Goal: Transaction & Acquisition: Purchase product/service

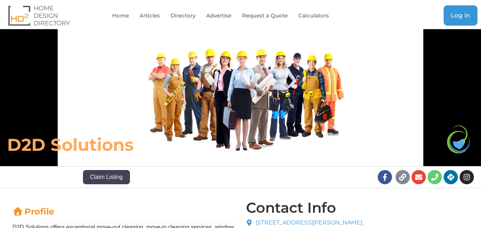
click at [459, 10] on link "Log in" at bounding box center [461, 15] width 34 height 20
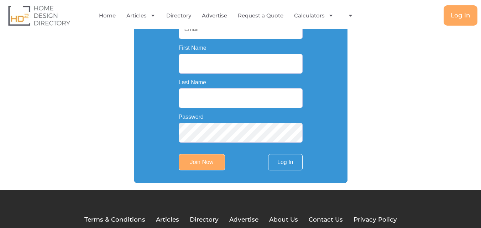
scroll to position [107, 0]
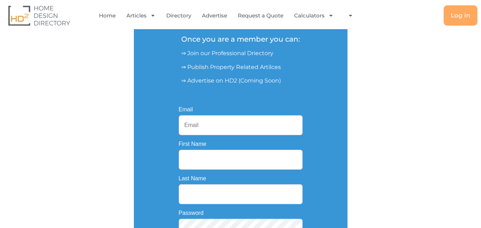
click at [189, 125] on input "Email" at bounding box center [241, 125] width 124 height 20
paste input "deckrefresh.au@yahoo.com"
type input "deckrefresh.au@yahoo.com"
click at [194, 166] on input "First Name" at bounding box center [241, 160] width 124 height 20
paste input "Deck Refresh"
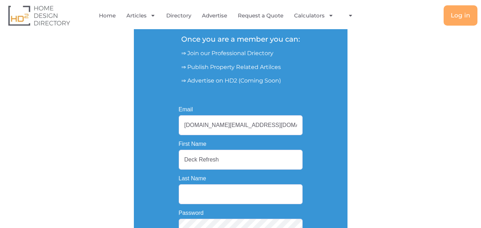
drag, startPoint x: 198, startPoint y: 160, endPoint x: 282, endPoint y: 159, distance: 84.7
click at [282, 159] on input "Deck Refresh" at bounding box center [241, 160] width 124 height 20
type input "Deck"
click at [201, 191] on input "Last Name" at bounding box center [241, 194] width 124 height 20
paste input "Refresh"
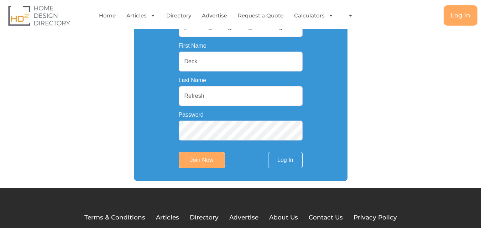
scroll to position [214, 0]
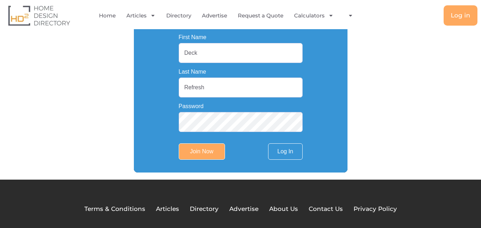
type input "Refresh"
click at [198, 153] on input "Join Now" at bounding box center [202, 151] width 46 height 16
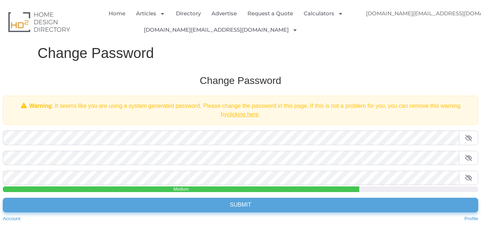
click at [244, 205] on input "Submit" at bounding box center [240, 205] width 475 height 14
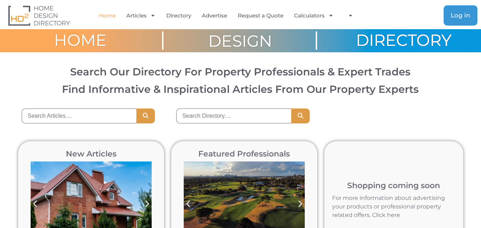
click at [459, 12] on span "Log in" at bounding box center [461, 15] width 20 height 6
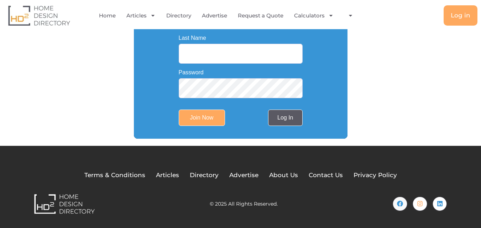
click at [283, 121] on link "Log In" at bounding box center [285, 118] width 34 height 16
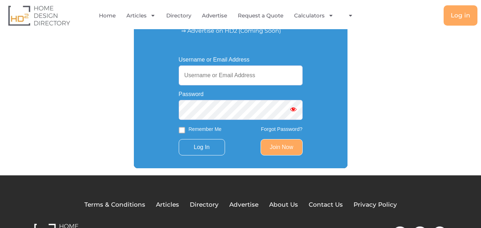
scroll to position [116, 0]
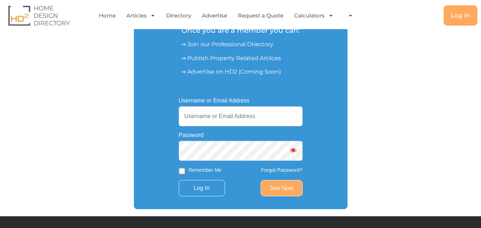
click at [218, 116] on input "Username or Email Address" at bounding box center [241, 116] width 124 height 20
paste input "[DOMAIN_NAME][EMAIL_ADDRESS][DOMAIN_NAME]"
type input "[DOMAIN_NAME][EMAIL_ADDRESS][DOMAIN_NAME]"
click at [205, 188] on input "Log In" at bounding box center [202, 188] width 46 height 16
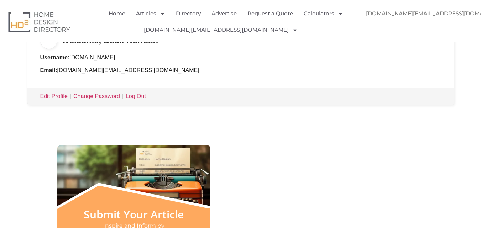
scroll to position [178, 0]
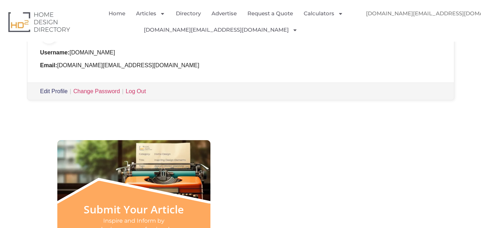
click at [51, 91] on link "Edit Profile" at bounding box center [53, 91] width 27 height 6
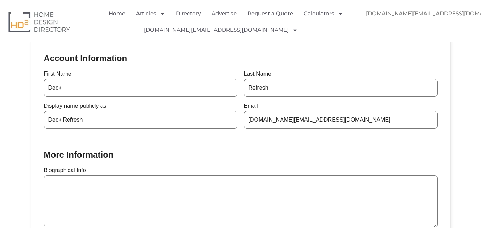
scroll to position [142, 0]
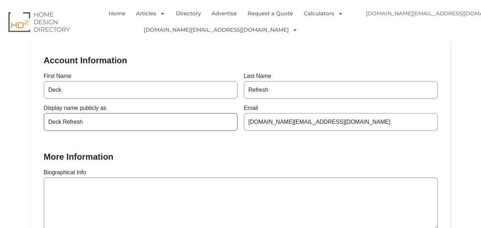
click at [89, 126] on input "Deck Refresh" at bounding box center [141, 122] width 194 height 18
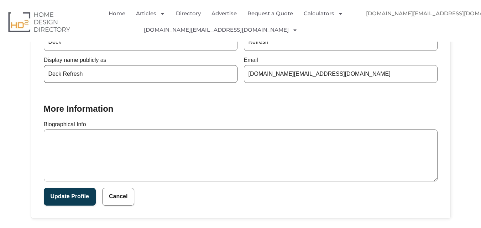
scroll to position [178, 0]
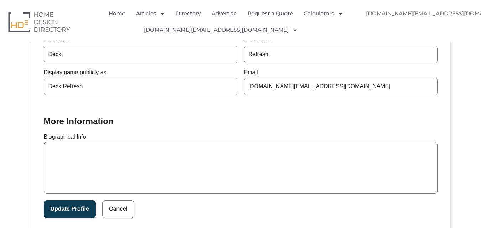
click at [89, 171] on textarea "Biographical Info" at bounding box center [241, 168] width 394 height 52
paste textarea "Deck Refresh are Cranbourne’s trusted Outdoor Timber Specialists, offering expe…"
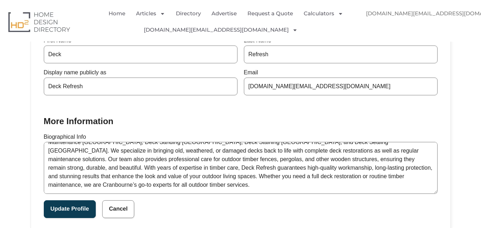
scroll to position [30, 0]
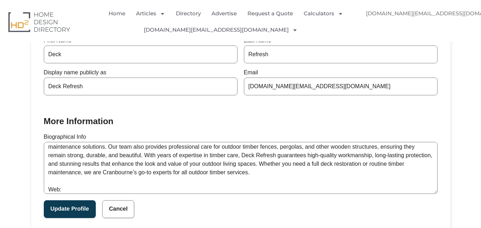
paste textarea "https://deckrefresh.com.au/"
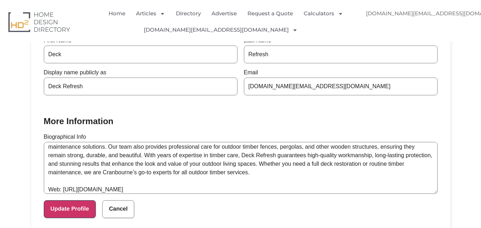
type textarea "Deck Refresh are Cranbourne’s trusted Outdoor Timber Specialists, offering expe…"
click at [75, 210] on button "Update Profile" at bounding box center [70, 209] width 52 height 18
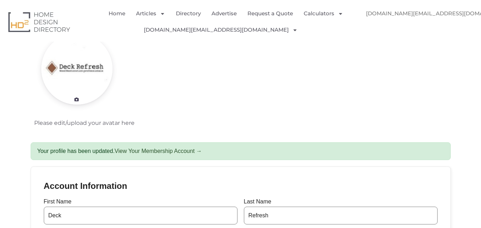
scroll to position [71, 0]
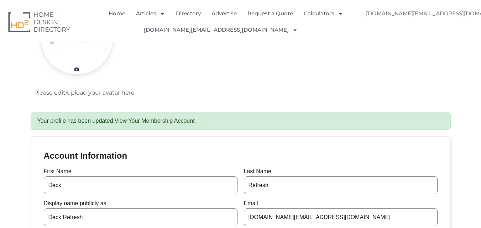
click at [81, 124] on div "Your profile has been updated. View Your Membership Account →" at bounding box center [241, 121] width 420 height 18
click at [157, 115] on div "Your profile has been updated. View Your Membership Account →" at bounding box center [241, 121] width 420 height 18
click at [157, 121] on link "View Your Membership Account →" at bounding box center [158, 121] width 87 height 6
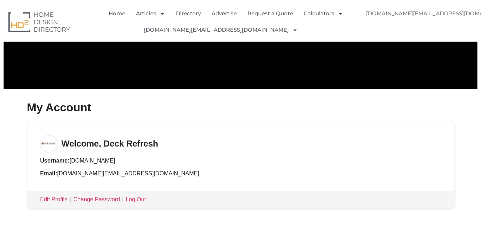
scroll to position [107, 0]
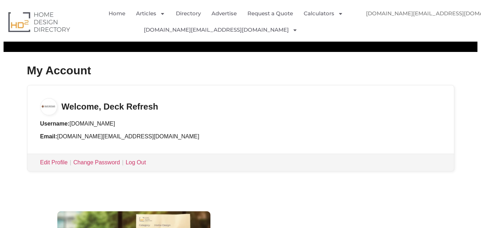
click at [101, 109] on h3 "Welcome, Deck Refresh" at bounding box center [240, 100] width 426 height 30
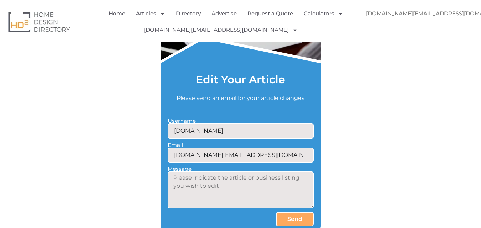
scroll to position [463, 0]
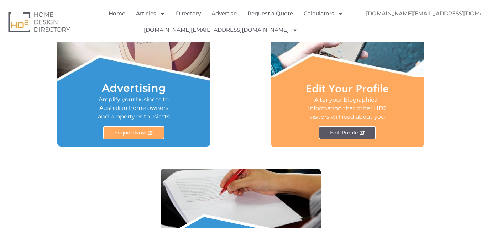
click at [344, 133] on span "Edit Profile" at bounding box center [344, 132] width 28 height 5
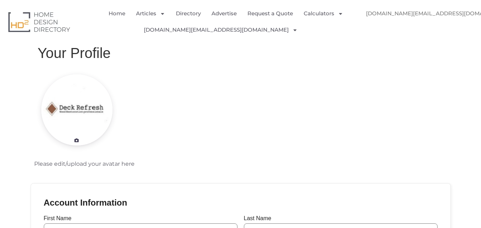
click at [375, 22] on img "Menu" at bounding box center [367, 30] width 16 height 16
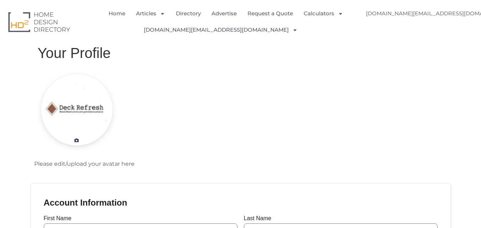
click at [375, 22] on img "Menu" at bounding box center [367, 30] width 16 height 16
drag, startPoint x: 464, startPoint y: 13, endPoint x: 311, endPoint y: 26, distance: 153.3
click at [375, 22] on img "Menu" at bounding box center [367, 30] width 16 height 16
click at [303, 28] on img "Menu" at bounding box center [311, 30] width 16 height 16
click at [303, 29] on img "Menu" at bounding box center [311, 30] width 16 height 16
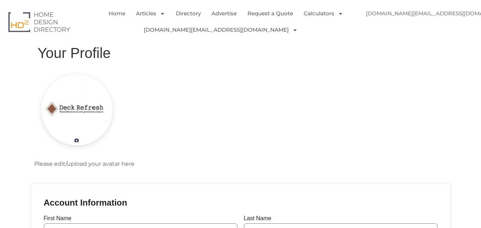
click at [303, 29] on img "Menu" at bounding box center [311, 30] width 16 height 16
drag, startPoint x: 276, startPoint y: 29, endPoint x: 119, endPoint y: 86, distance: 166.8
click at [303, 29] on img "Menu" at bounding box center [311, 30] width 16 height 16
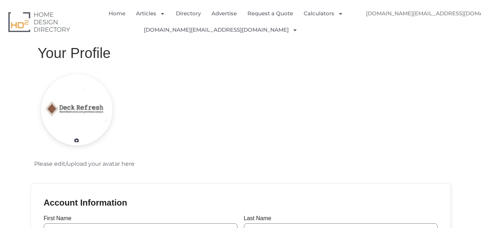
click at [39, 121] on div at bounding box center [77, 109] width 80 height 71
click at [78, 117] on div at bounding box center [77, 109] width 80 height 71
drag, startPoint x: 82, startPoint y: 112, endPoint x: 80, endPoint y: 136, distance: 24.2
click at [82, 113] on div at bounding box center [77, 109] width 80 height 71
click at [74, 164] on p "Please edit/upload your avatar here" at bounding box center [84, 164] width 100 height 9
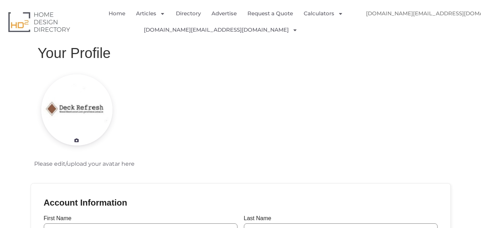
click at [49, 165] on p "Please edit/upload your avatar here" at bounding box center [84, 164] width 100 height 9
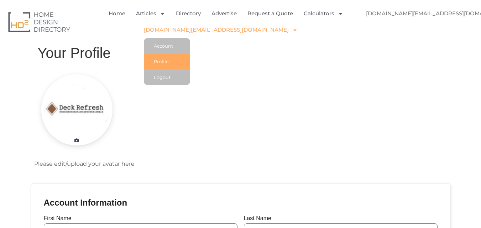
click at [200, 25] on link "[DOMAIN_NAME][EMAIL_ADDRESS][DOMAIN_NAME]" at bounding box center [221, 30] width 154 height 16
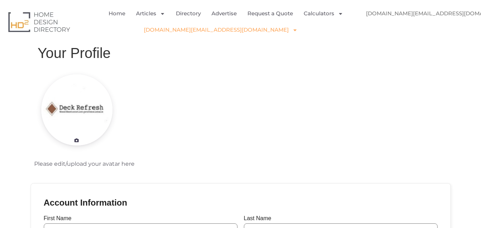
click at [200, 25] on link "[DOMAIN_NAME][EMAIL_ADDRESS][DOMAIN_NAME]" at bounding box center [221, 30] width 154 height 16
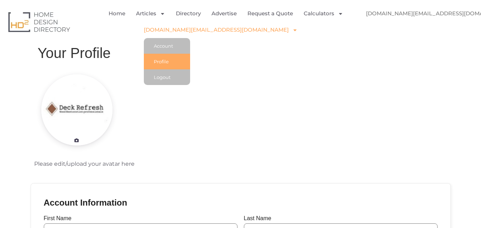
click at [190, 64] on link "Profile" at bounding box center [167, 62] width 46 height 16
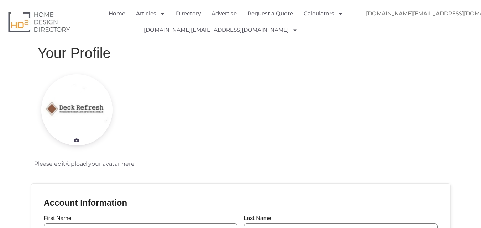
click at [98, 59] on h1 "Your Profile" at bounding box center [241, 52] width 406 height 17
click at [375, 22] on img "Menu" at bounding box center [367, 30] width 16 height 16
click at [435, 14] on link "[DOMAIN_NAME][EMAIL_ADDRESS][DOMAIN_NAME]" at bounding box center [443, 13] width 168 height 16
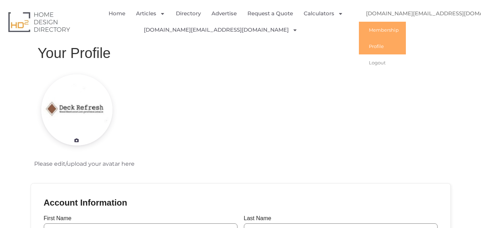
click at [385, 32] on link "Membership" at bounding box center [382, 30] width 47 height 16
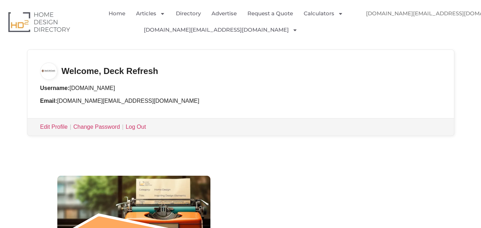
click at [100, 75] on h3 "Welcome, Deck Refresh" at bounding box center [240, 65] width 426 height 30
drag, startPoint x: 100, startPoint y: 75, endPoint x: 89, endPoint y: 81, distance: 12.8
click at [100, 75] on h3 "Welcome, Deck Refresh" at bounding box center [240, 65] width 426 height 30
drag, startPoint x: 89, startPoint y: 82, endPoint x: 89, endPoint y: 86, distance: 3.9
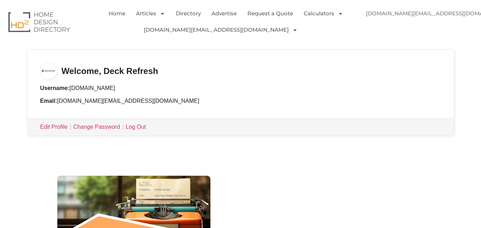
click at [89, 85] on div "Username: deckrefresh.au Email: deckrefresh.au@yahoo.com" at bounding box center [240, 99] width 426 height 38
click at [89, 86] on li "Username: deckrefresh.au" at bounding box center [240, 88] width 401 height 9
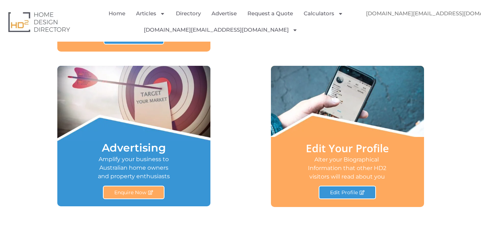
scroll to position [249, 0]
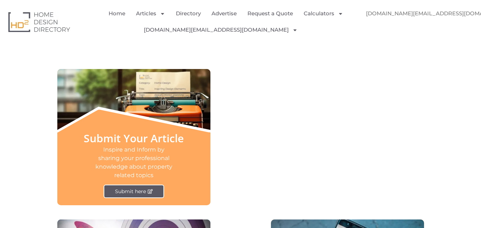
click at [138, 195] on link "Submit here" at bounding box center [134, 192] width 61 height 14
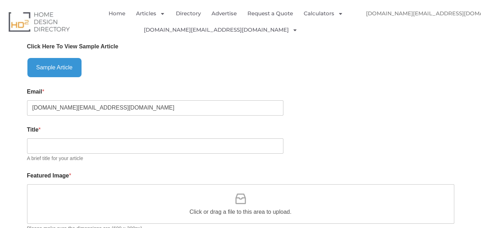
scroll to position [249, 0]
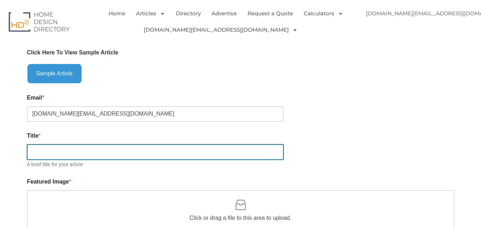
click at [39, 155] on input "Title *" at bounding box center [155, 152] width 256 height 15
paste input "Affordable Deck Restoration Melbourne - Deck Refresh"
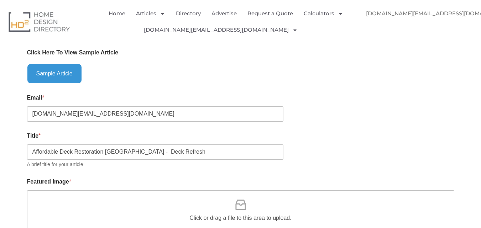
click at [68, 144] on div "Title * Affordable Deck Restoration Melbourne - Deck Refresh A brief title for …" at bounding box center [240, 150] width 427 height 46
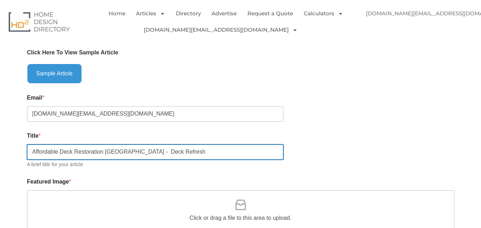
click at [65, 150] on input "Affordable Deck Restoration Melbourne - Deck Refresh" at bounding box center [155, 152] width 256 height 15
paste input "Outdoor Timber Specialists In Cran"
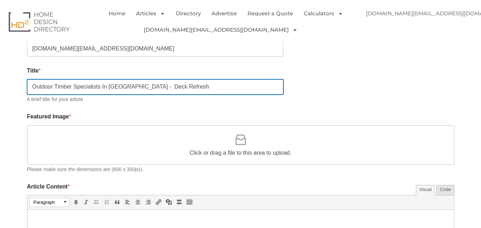
scroll to position [320, 0]
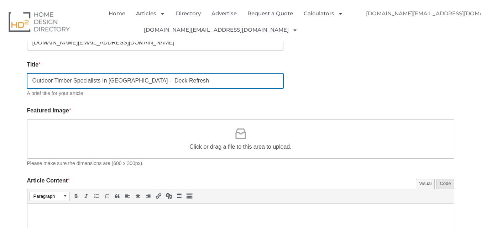
type input "Outdoor Timber Specialists In Cranbourne - Deck Refresh"
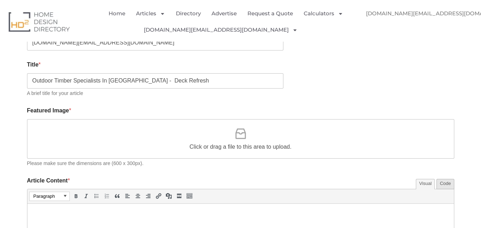
click at [66, 150] on div "Click or drag a file to this area to upload." at bounding box center [240, 139] width 427 height 40
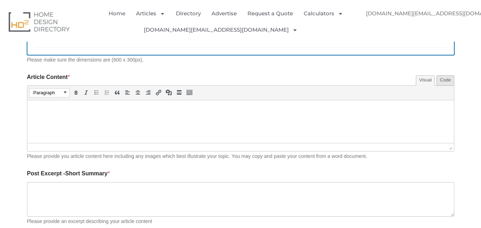
scroll to position [427, 0]
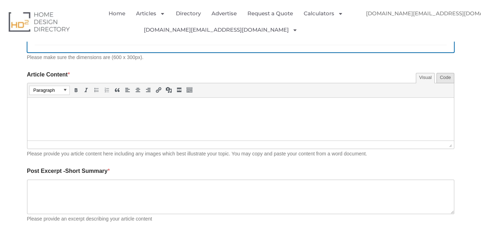
type input "[{"name":"Deck-Refresh-2.jpg","file":"8e6fdb9a592dba840b41a08a860c878c.jpg","ur…"
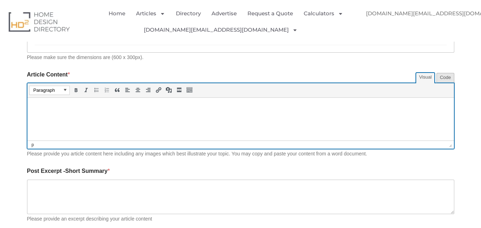
click at [82, 113] on html at bounding box center [240, 108] width 426 height 20
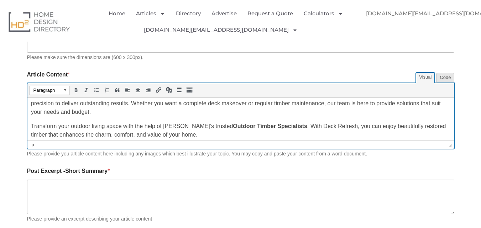
scroll to position [111, 0]
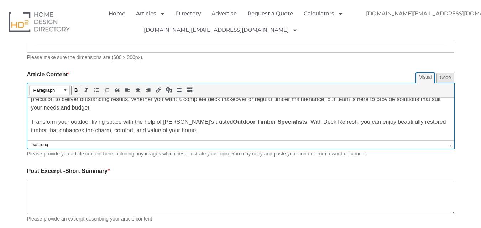
click at [291, 122] on p "Transform your outdoor living space with the help of Cranbourne’s trusted Outdo…" at bounding box center [240, 125] width 419 height 17
drag, startPoint x: 291, startPoint y: 123, endPoint x: 220, endPoint y: 122, distance: 70.8
click at [220, 122] on p "Transform your outdoor living space with the help of Cranbourne’s trusted Outdo…" at bounding box center [240, 125] width 419 height 17
paste body
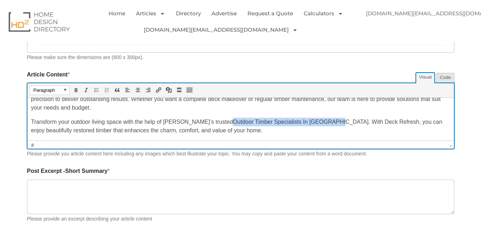
drag, startPoint x: 323, startPoint y: 122, endPoint x: 220, endPoint y: 124, distance: 102.9
click at [220, 124] on p "Transform your outdoor living space with the help of Cranbourne’s trusted Outdo…" at bounding box center [240, 125] width 419 height 17
click at [158, 90] on icon "Insert/edit link (Ctrl+K)" at bounding box center [158, 90] width 6 height 7
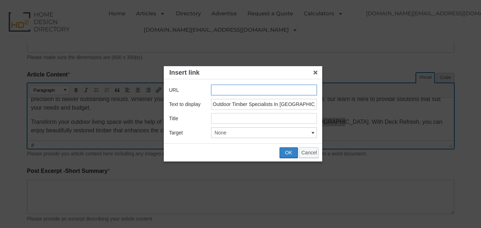
paste input "https://deckrefresh.com.au/outdoor-timber-specialist/"
type input "https://deckrefresh.com.au/outdoor-timber-specialist/"
click at [286, 152] on span "OK" at bounding box center [288, 153] width 7 height 6
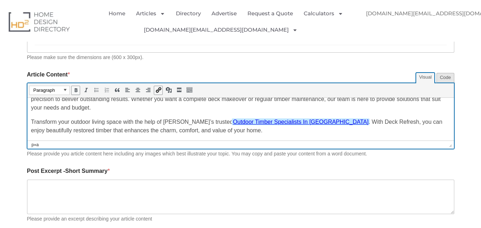
drag, startPoint x: 75, startPoint y: 90, endPoint x: 75, endPoint y: 3, distance: 86.5
click at [75, 90] on icon "Bold (Ctrl+B)" at bounding box center [76, 90] width 6 height 7
click at [222, 126] on p "Transform your outdoor living space with the help of Cranbourne’s trusted Outdo…" at bounding box center [240, 125] width 419 height 17
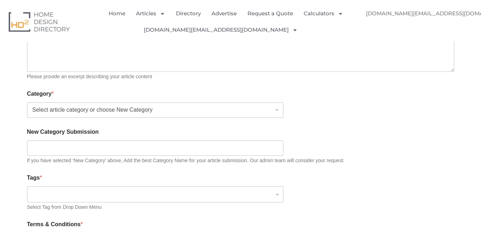
scroll to position [534, 0]
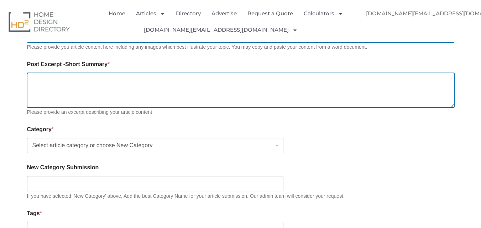
click at [77, 85] on textarea "Post Excerpt -Short Summary *" at bounding box center [240, 90] width 427 height 35
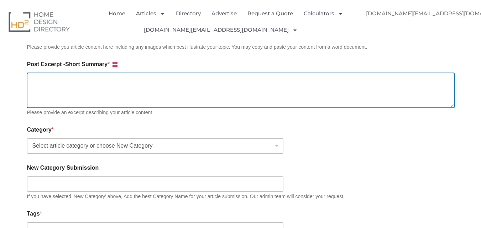
paste textarea "Deck Refresh are Cranbourne’s trusted Outdoor Timber Specialists, offering expe…"
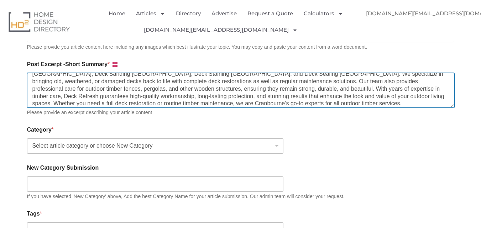
scroll to position [0, 0]
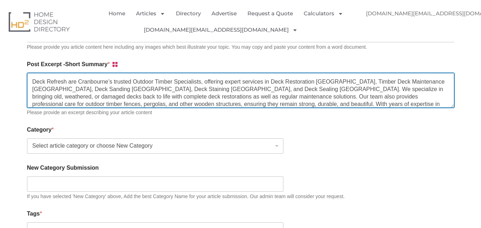
type textarea "Deck Refresh are Cranbourne’s trusted Outdoor Timber Specialists, offering expe…"
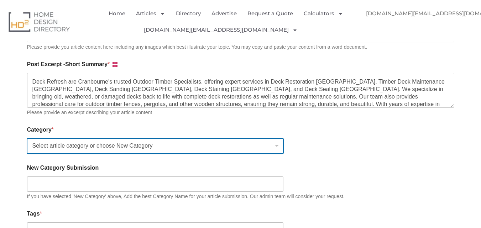
click at [105, 150] on select "Select article category or choose New Category Bathroom Renovation Ideas & Serv…" at bounding box center [155, 145] width 256 height 15
select select "24"
click at [27, 140] on select "Select article category or choose New Category Bathroom Renovation Ideas & Serv…" at bounding box center [155, 145] width 256 height 15
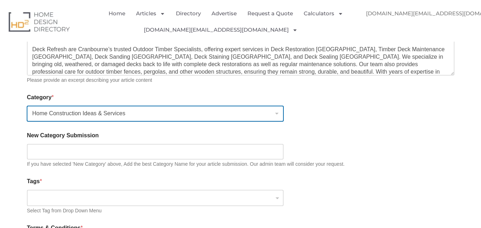
scroll to position [641, 0]
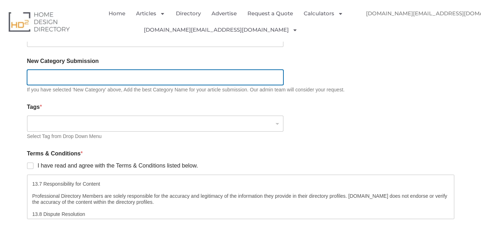
click at [66, 71] on input "New Category Submission" at bounding box center [155, 77] width 256 height 15
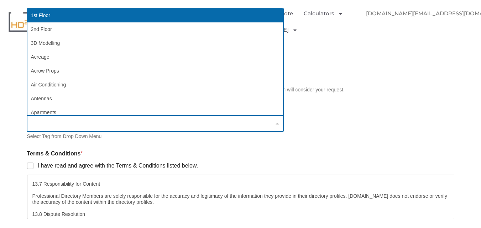
click at [57, 124] on input "search" at bounding box center [153, 124] width 245 height 8
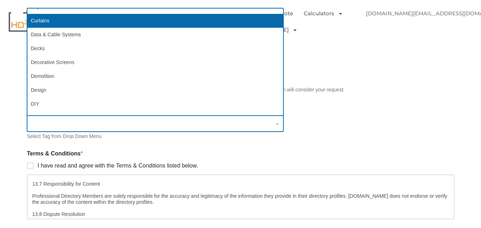
scroll to position [961, 0]
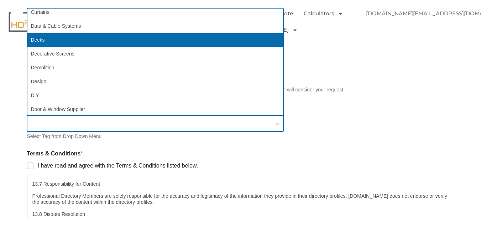
select select "178"
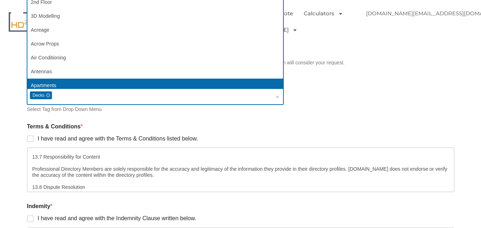
scroll to position [712, 0]
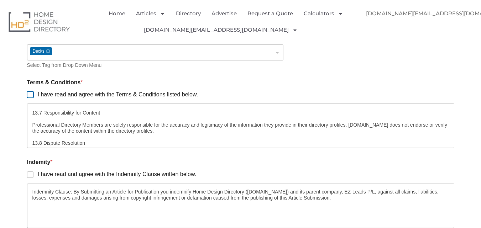
click at [30, 96] on input "I have read and agree with the Terms & Conditions listed below." at bounding box center [31, 95] width 6 height 6
checkbox input "true"
click at [29, 177] on input "I have read and agree with the Indemnity Clause written below." at bounding box center [31, 175] width 6 height 6
checkbox input "true"
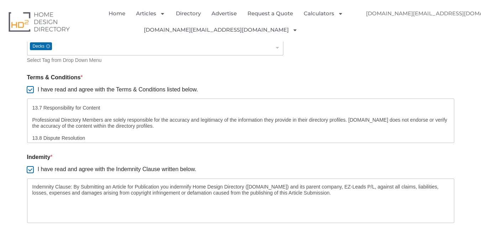
scroll to position [819, 0]
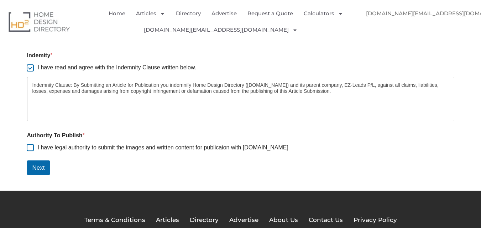
click at [28, 151] on input "I have legal authority to submit the images and written content for publicaion …" at bounding box center [31, 148] width 6 height 6
checkbox input "true"
click at [36, 166] on button "Next" at bounding box center [38, 168] width 23 height 15
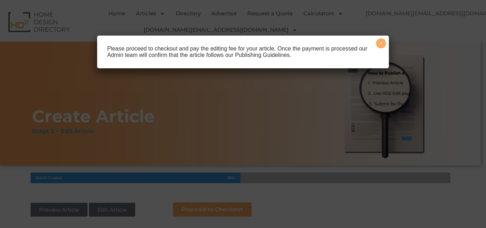
click at [381, 42] on button "×" at bounding box center [381, 43] width 10 height 10
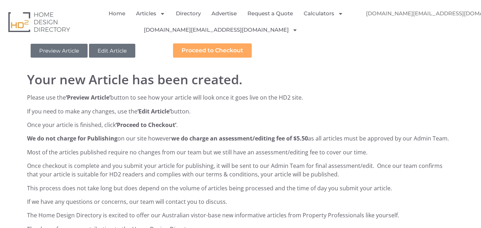
scroll to position [71, 0]
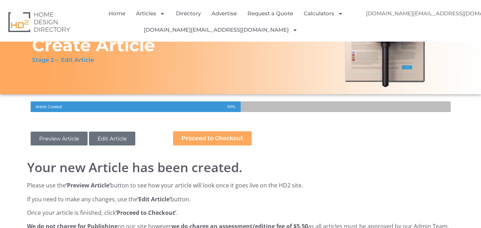
click at [49, 140] on link "Preview Article" at bounding box center [59, 139] width 57 height 14
click at [212, 138] on span "Proceed to Checkout" at bounding box center [213, 139] width 62 height 6
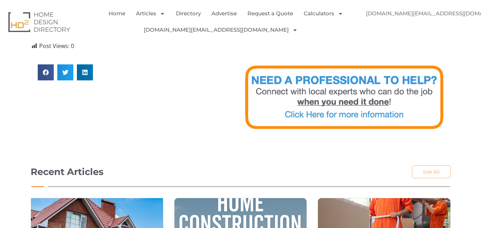
scroll to position [641, 0]
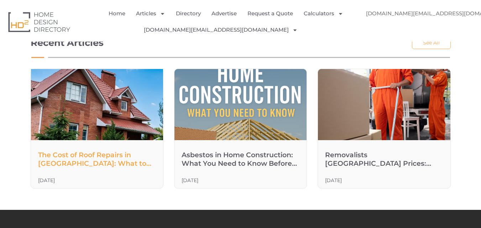
click at [99, 164] on link "The Cost of Roof Repairs in Hobart: What to Expect in 2025" at bounding box center [94, 163] width 113 height 25
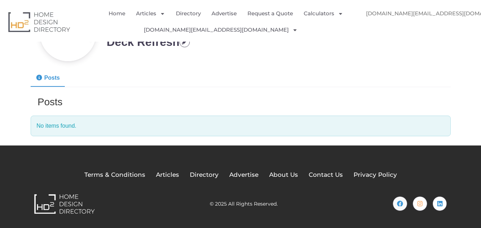
click at [47, 105] on h3 "Posts" at bounding box center [241, 102] width 406 height 13
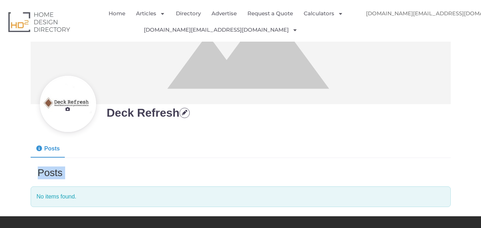
scroll to position [67, 0]
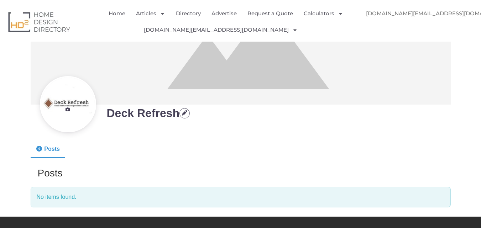
click at [150, 114] on h2 "Deck Refresh" at bounding box center [206, 113] width 199 height 14
click at [40, 147] on icon at bounding box center [39, 149] width 7 height 6
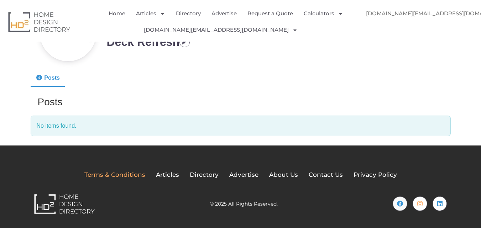
scroll to position [138, 0]
drag, startPoint x: 51, startPoint y: 137, endPoint x: 166, endPoint y: 126, distance: 115.2
click at [51, 137] on div "Deck Refresh Posts Posts No items found." at bounding box center [241, 24] width 420 height 235
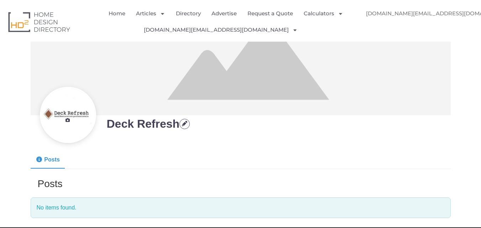
scroll to position [0, 0]
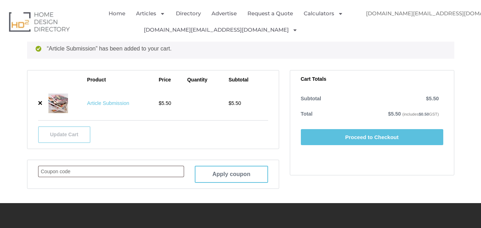
scroll to position [214, 0]
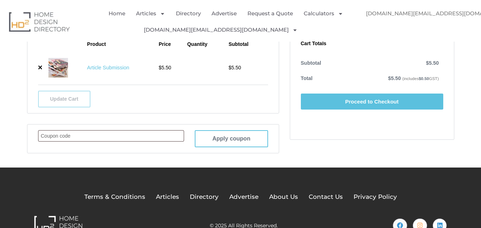
click at [373, 106] on link "Proceed to Checkout" at bounding box center [372, 102] width 142 height 16
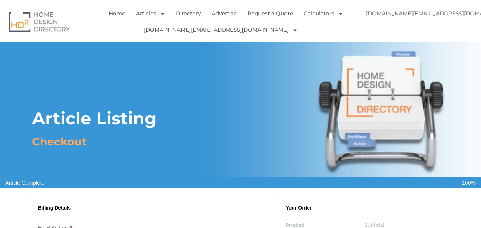
select select "[GEOGRAPHIC_DATA]"
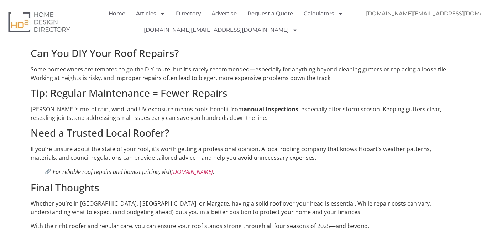
scroll to position [676, 0]
